Goal: Information Seeking & Learning: Stay updated

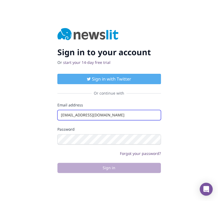
type input "info@startingupgood.info"
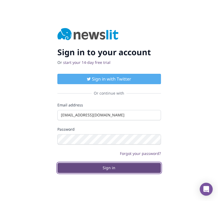
click at [109, 168] on button "Sign in" at bounding box center [108, 168] width 103 height 10
